Goal: Information Seeking & Learning: Compare options

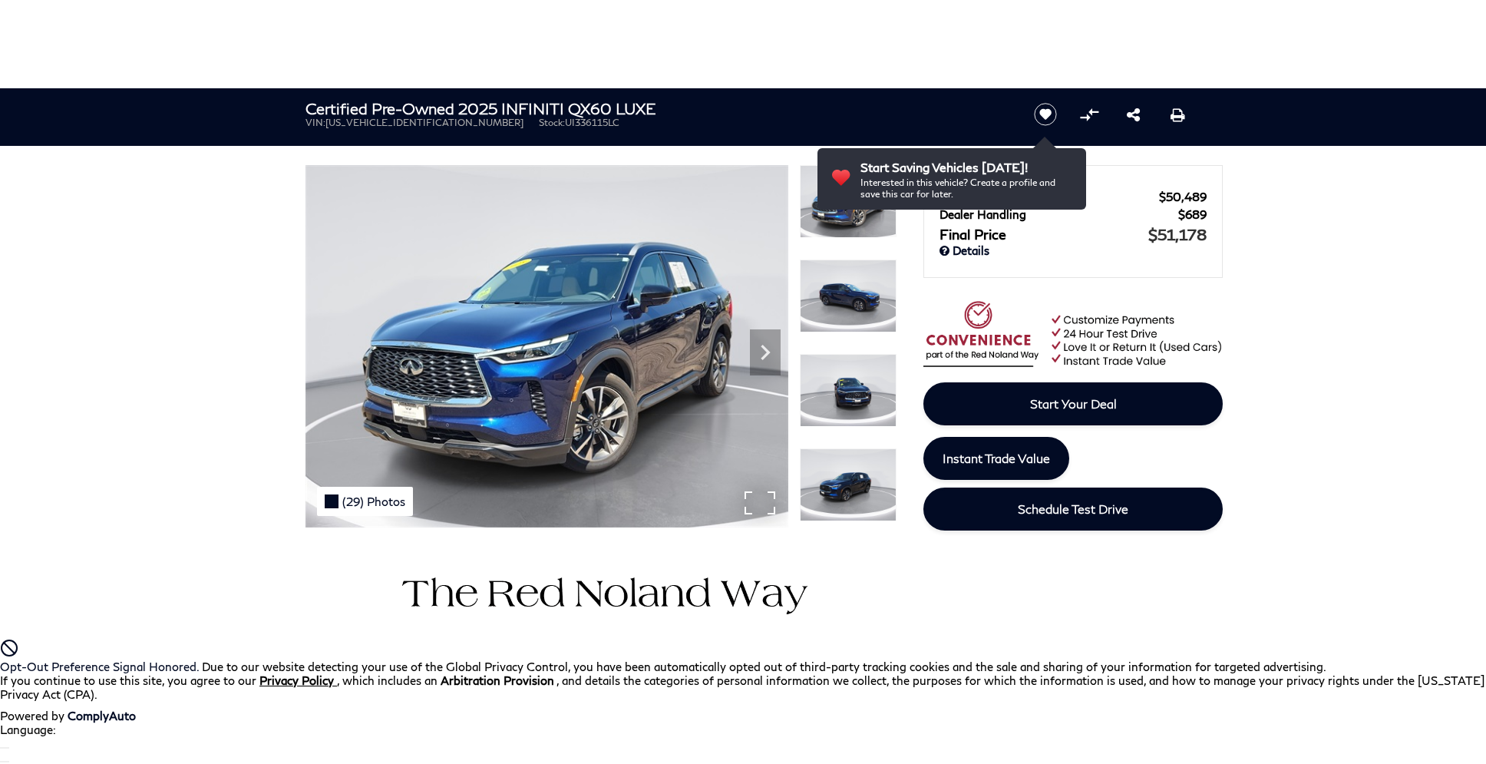
click at [363, 501] on div "(29) Photos" at bounding box center [365, 501] width 96 height 29
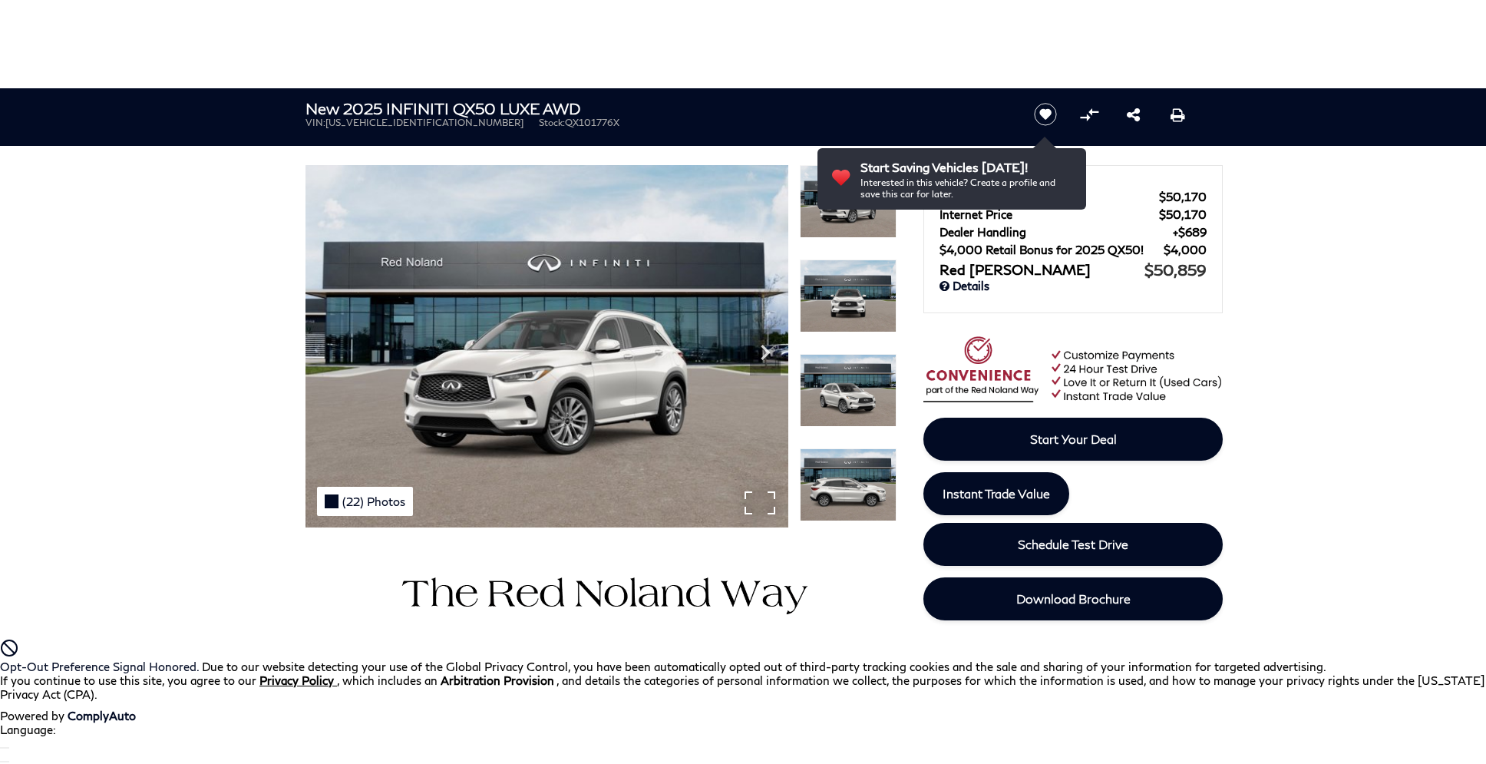
click at [363, 501] on div "(22) Photos" at bounding box center [365, 501] width 96 height 29
